Goal: Communication & Community: Answer question/provide support

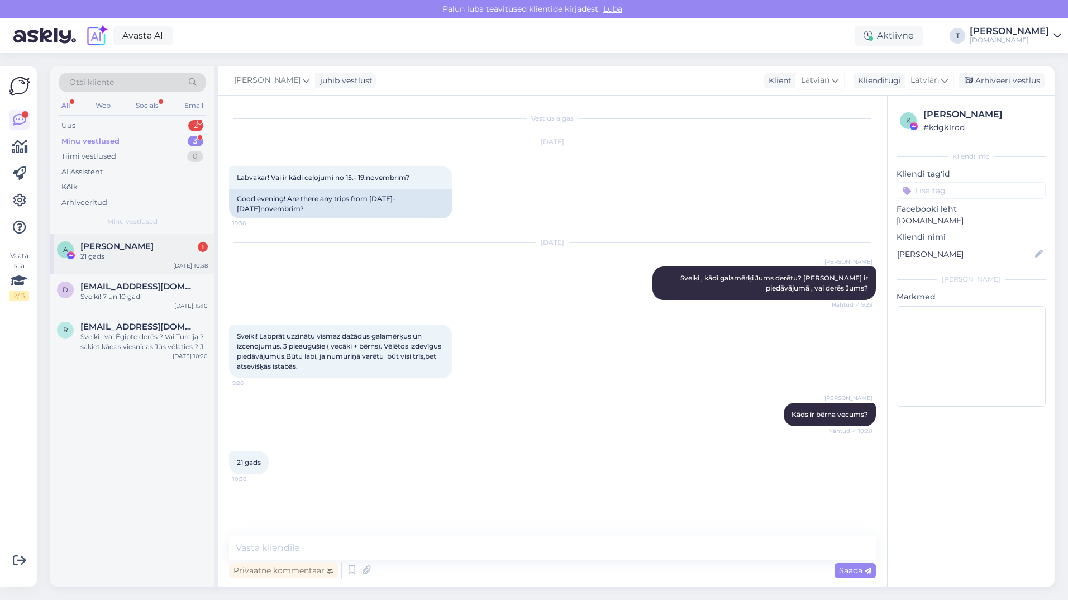
click at [148, 249] on div "[PERSON_NAME] 1" at bounding box center [143, 246] width 127 height 10
click at [405, 542] on textarea at bounding box center [552, 547] width 647 height 23
type textarea "и"
drag, startPoint x: 448, startPoint y: 545, endPoint x: 221, endPoint y: 548, distance: 226.3
click at [198, 545] on div "Otsi kliente All Web Socials Email Uus 2 Minu vestlused 3 Tiimi vestlused 0 AI …" at bounding box center [552, 326] width 1005 height 520
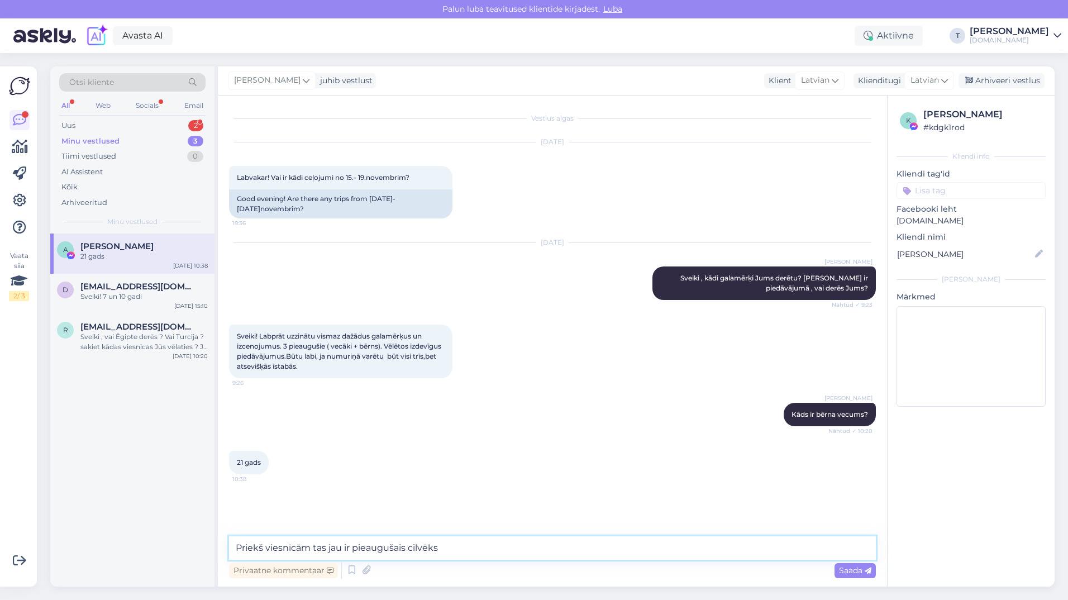
type textarea "Priekš viesnīcām tas jau ir pieaugušais cilvēks"
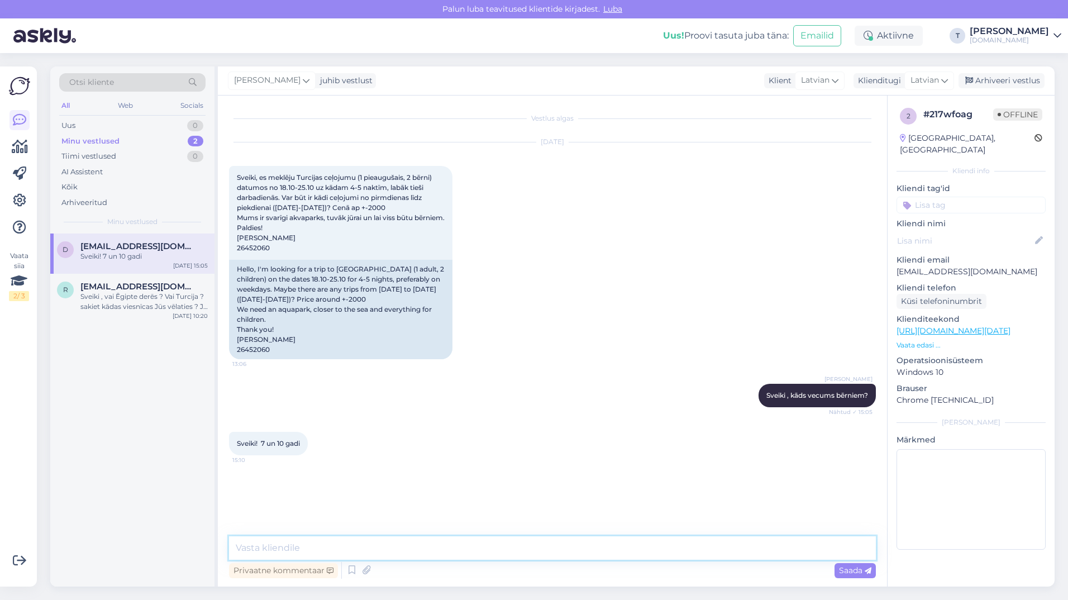
paste textarea "Par cenu tas jau ir kā pieaugušajam."
type textarea "Par cenu tas jau ir kā pieaugušajam."
drag, startPoint x: 416, startPoint y: 555, endPoint x: 231, endPoint y: 551, distance: 185.0
click at [231, 551] on textarea "Par cenu tas jau ir kā pieaugušajam." at bounding box center [552, 547] width 647 height 23
click at [140, 137] on div "Minu vestlused 2" at bounding box center [132, 142] width 146 height 16
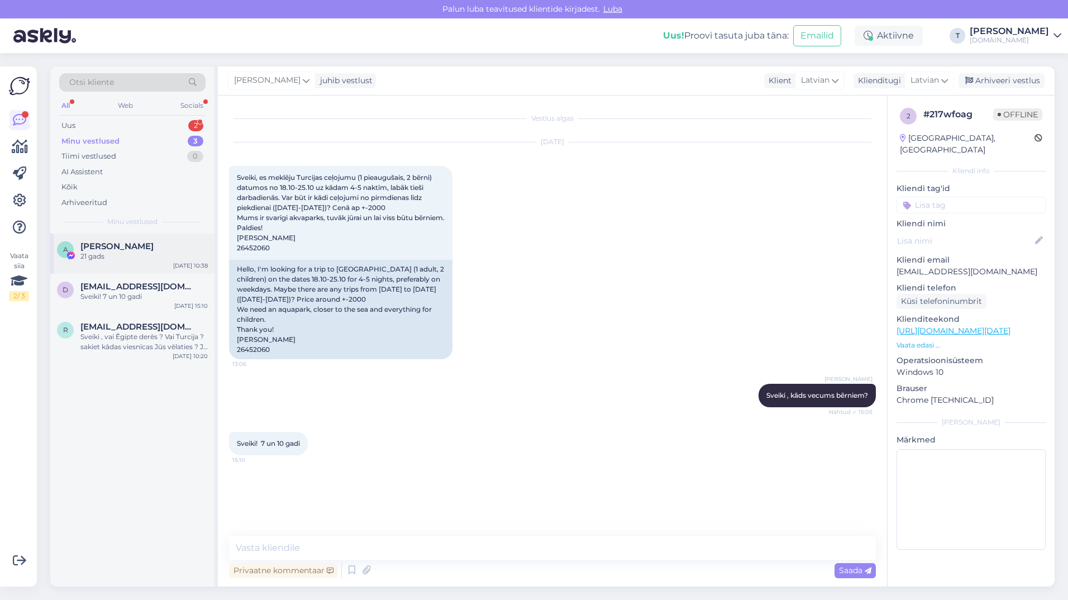
click at [118, 263] on div "A Antra Končus 21 gads Oct 8 10:38" at bounding box center [132, 254] width 164 height 40
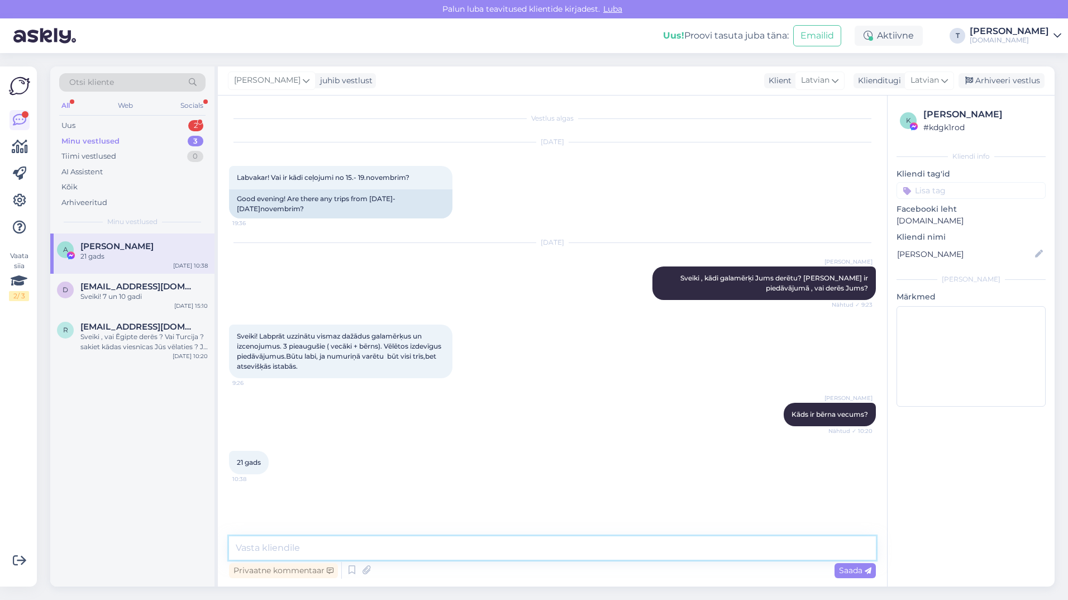
paste textarea "Par cenu tas jau ir kā pieaugušajam."
type textarea "Par cenu tas jau ir kā pieaugušajam."
click at [845, 569] on span "Saada" at bounding box center [855, 570] width 32 height 10
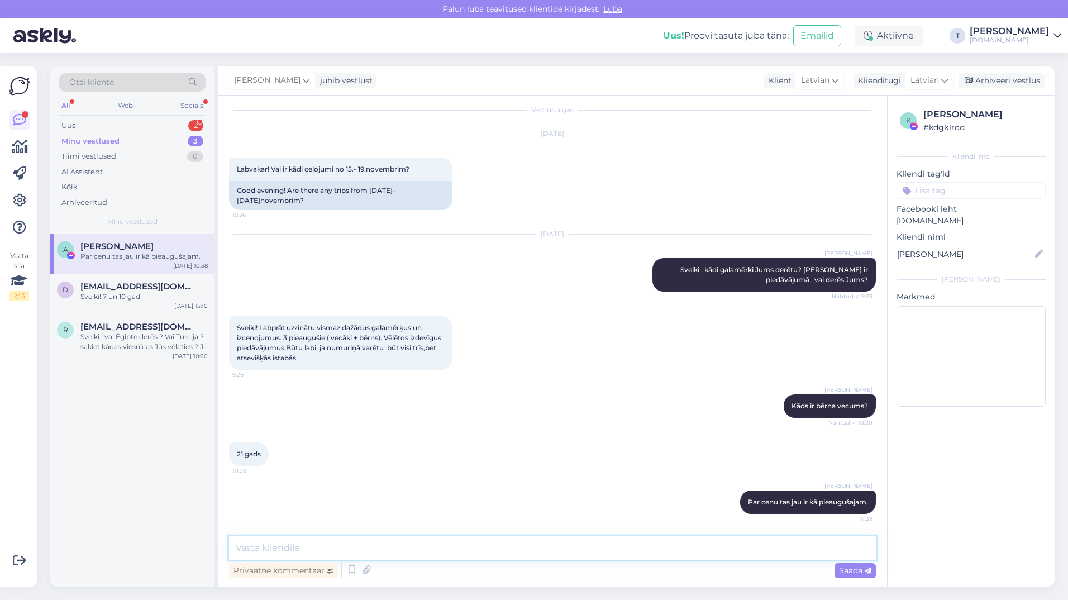
click at [552, 547] on textarea at bounding box center [552, 547] width 647 height 23
type textarea "у"
type textarea "ok 3 pieaugušajiem numurs , es nesapratu , no sākuma ) o"
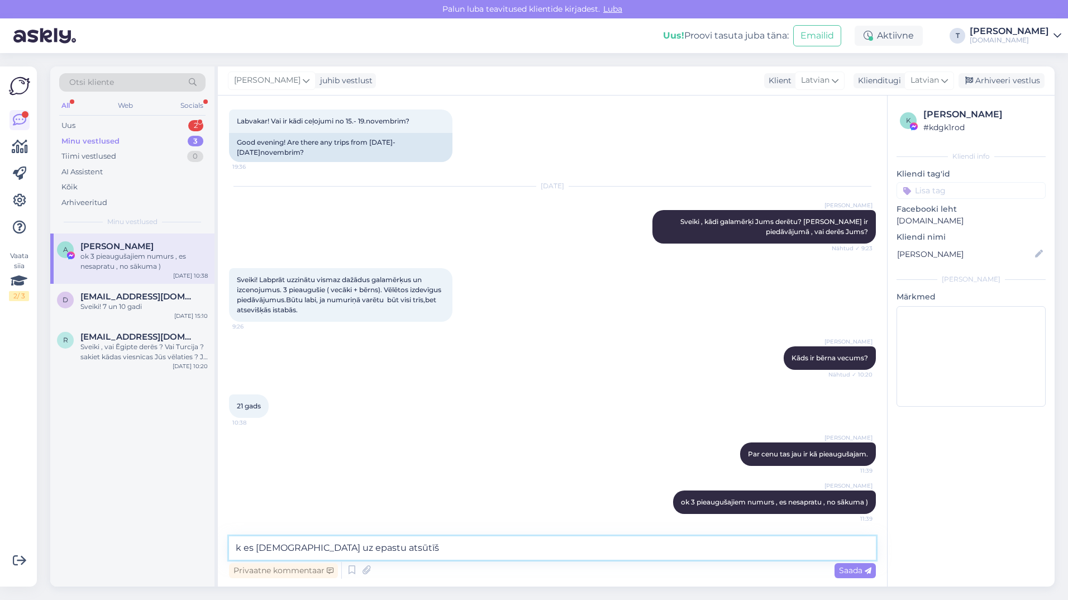
type textarea "k es [DEMOGRAPHIC_DATA] uz epastu atsūtīšu"
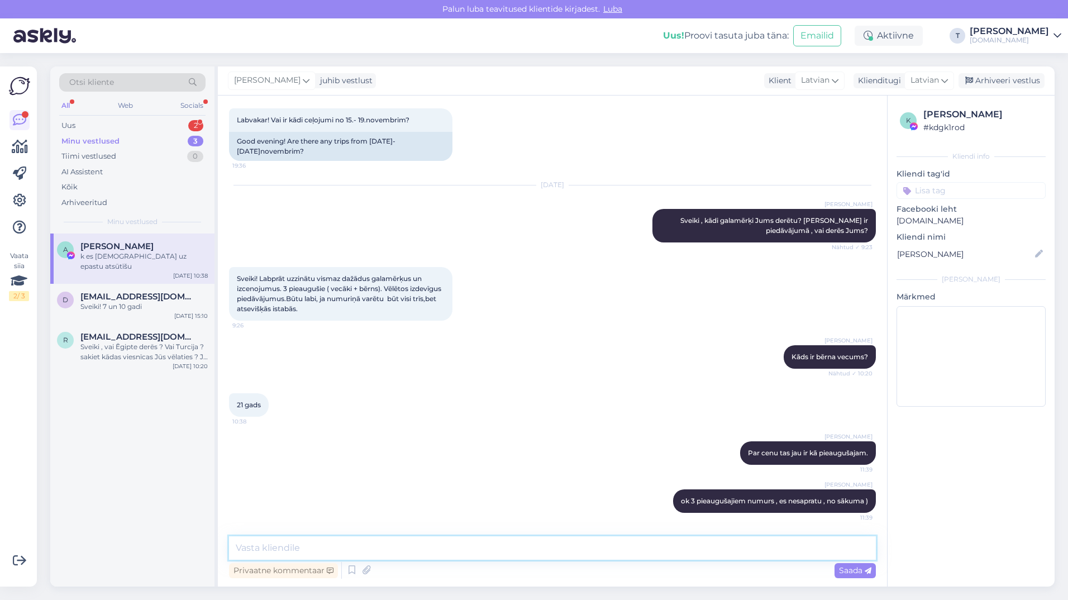
scroll to position [0, 0]
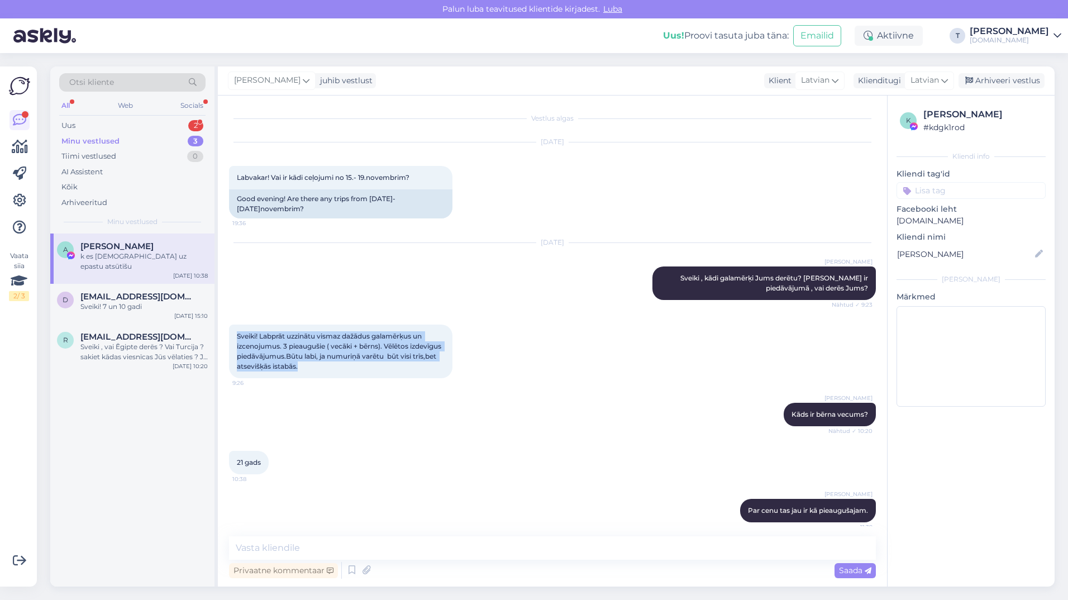
drag, startPoint x: 354, startPoint y: 365, endPoint x: 229, endPoint y: 332, distance: 129.4
click at [229, 332] on div "Vestlus algas Oct 6 2025 Labvakar! Vai ir kādi ceļojumi no 15.- 19.novembrim? 1…" at bounding box center [552, 341] width 669 height 491
drag, startPoint x: 229, startPoint y: 332, endPoint x: 311, endPoint y: 348, distance: 83.6
copy span "Sveiki! Labprāt uzzinātu vismaz dažādus galamērķus un izcenojumus. 3 pieaugušie…"
click at [365, 370] on div "Sveiki! Labprāt uzzinātu vismaz dažādus galamērķus un izcenojumus. 3 pieaugušie…" at bounding box center [340, 352] width 223 height 54
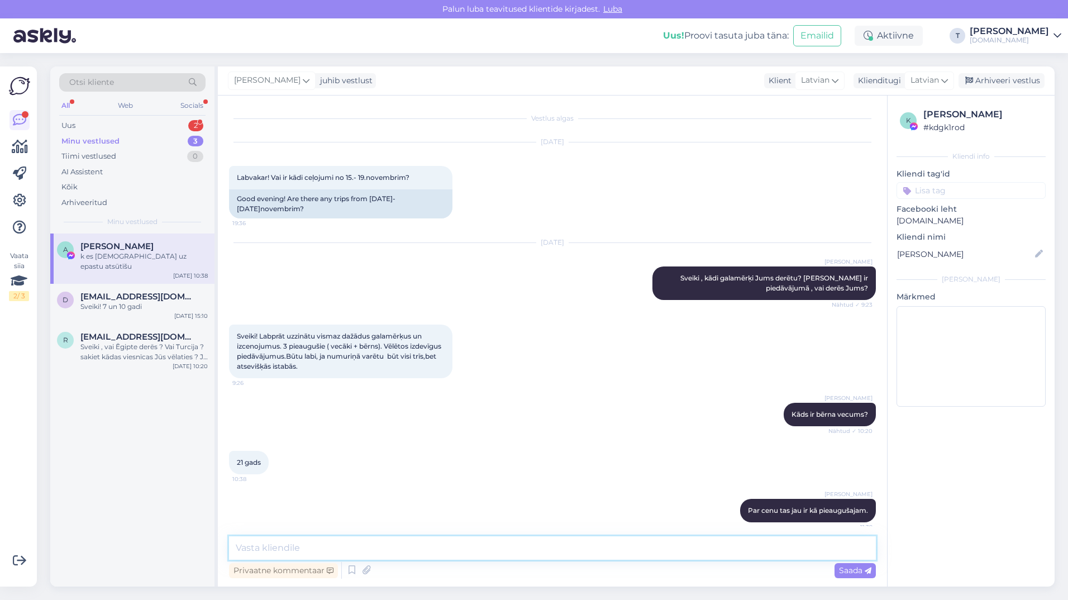
click at [379, 548] on textarea at bounding box center [552, 547] width 647 height 23
type textarea "bet atsevišķas istabas būs jau cenas augstāk , jo Ģimenes numurs parasti jau dā…"
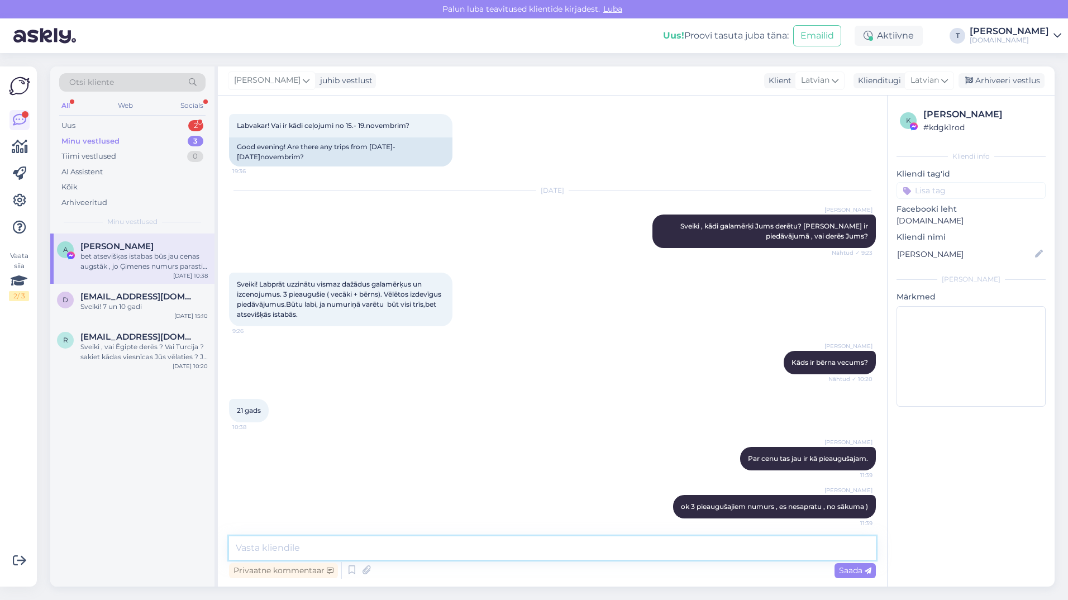
scroll to position [51, 0]
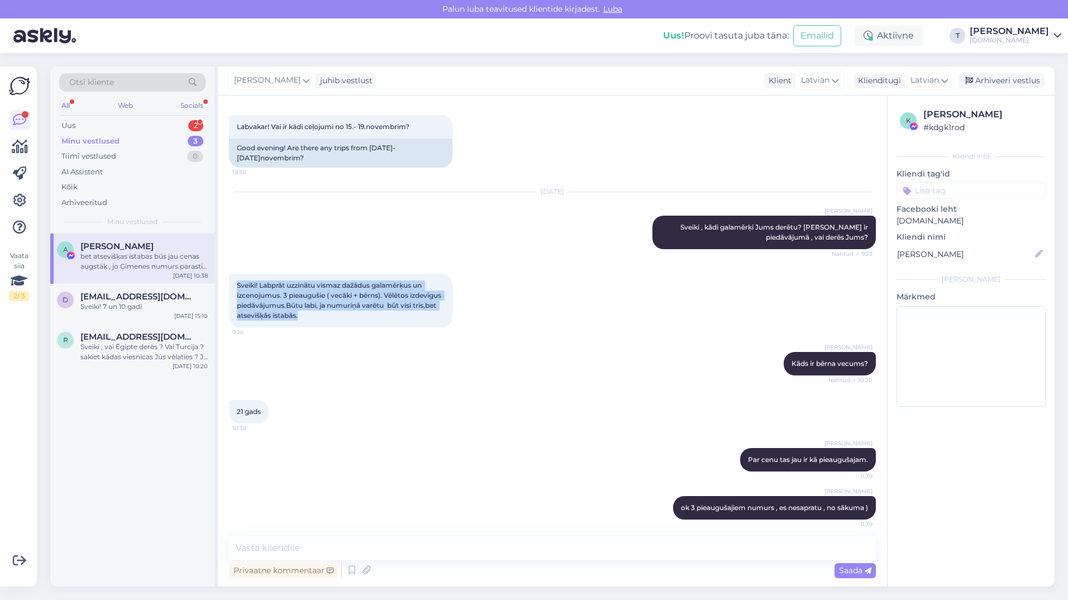
drag, startPoint x: 359, startPoint y: 317, endPoint x: 228, endPoint y: 278, distance: 136.6
click at [228, 278] on div "Vestlus algas Oct 6 2025 Labvakar! Vai ir kādi ceļojumi no 15.- 19.novembrim? 1…" at bounding box center [552, 341] width 669 height 491
drag, startPoint x: 228, startPoint y: 278, endPoint x: 250, endPoint y: 284, distance: 22.6
copy span "Sveiki! Labprāt uzzinātu vismaz dažādus galamērķus un izcenojumus. 3 pieaugušie…"
